Goal: Navigation & Orientation: Go to known website

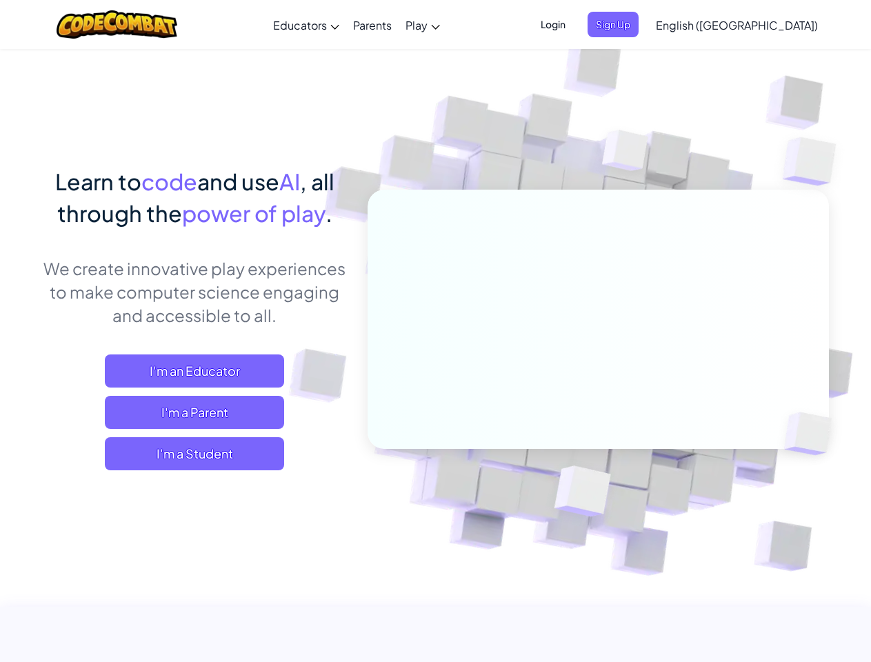
click at [574, 24] on span "Login" at bounding box center [552, 25] width 41 height 26
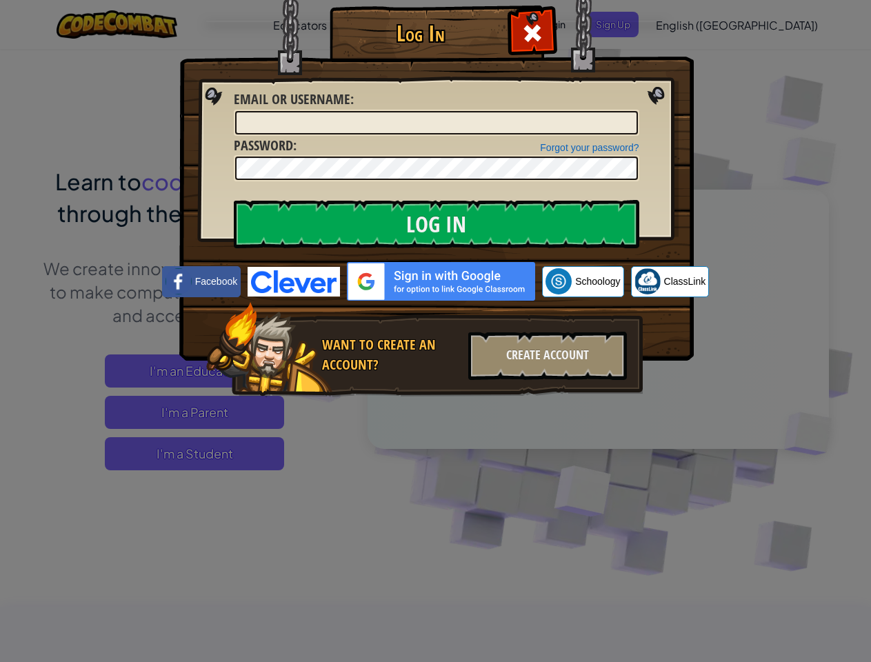
click at [697, 24] on div "Log In Unknown Error Email or Username : Forgot your password? Password : Log I…" at bounding box center [435, 331] width 871 height 662
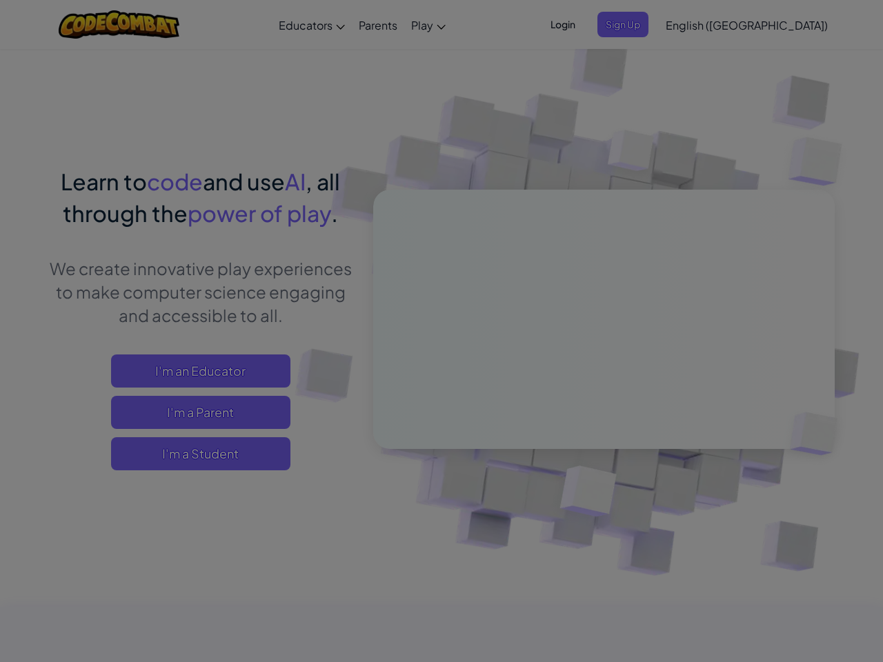
click at [697, 24] on div "Log In Unknown Error Email or Username : Forgot your password? Password : Log I…" at bounding box center [441, 331] width 883 height 662
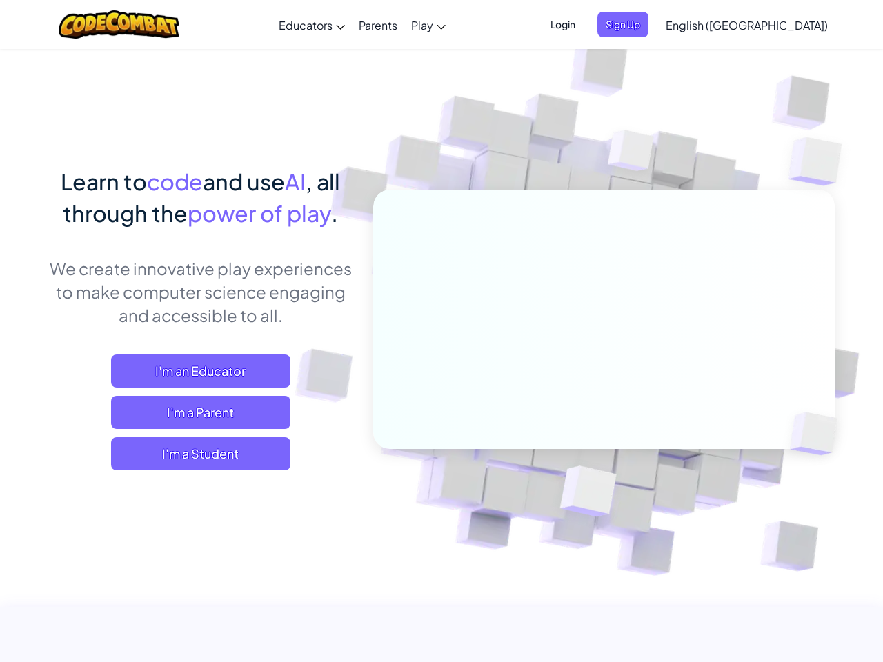
click at [771, 25] on span "English ([GEOGRAPHIC_DATA])" at bounding box center [746, 25] width 162 height 14
click at [194, 454] on span "I'm a Student" at bounding box center [200, 453] width 179 height 33
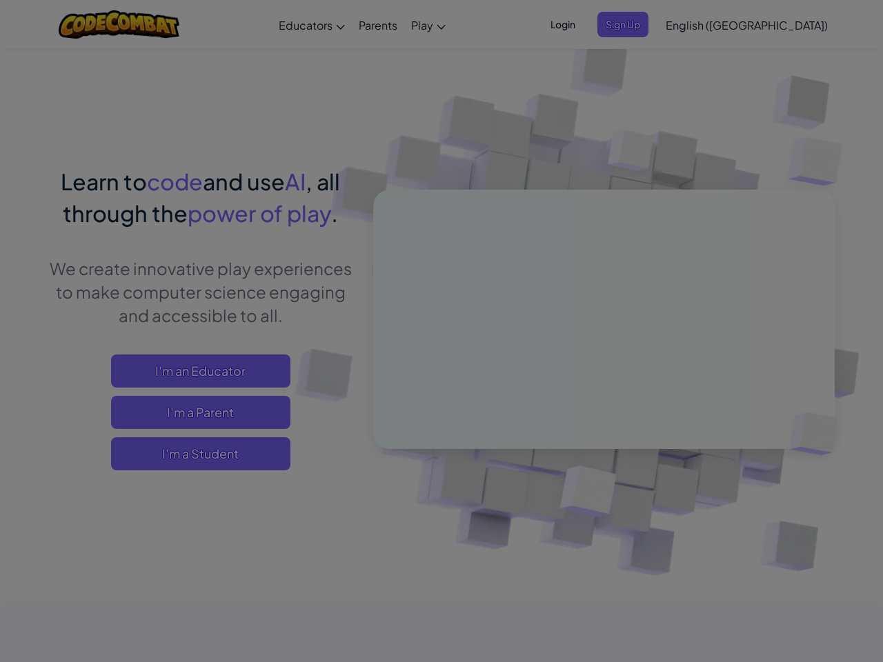
click at [194, 454] on div at bounding box center [441, 331] width 883 height 662
